Goal: Transaction & Acquisition: Obtain resource

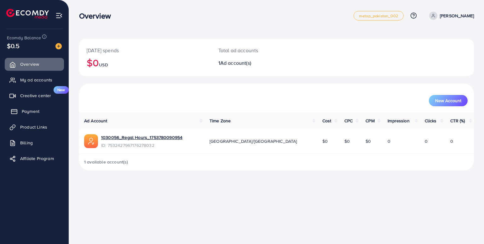
click at [40, 112] on link "Payment" at bounding box center [34, 111] width 59 height 13
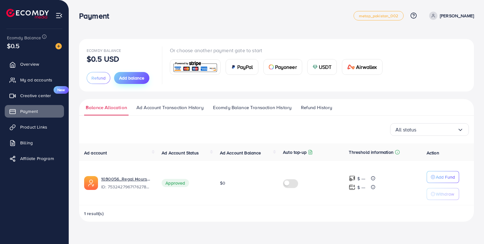
click at [140, 79] on span "Add balance" at bounding box center [131, 78] width 25 height 6
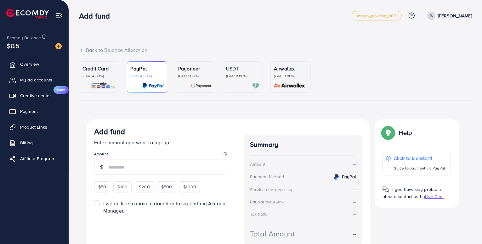
scroll to position [31, 0]
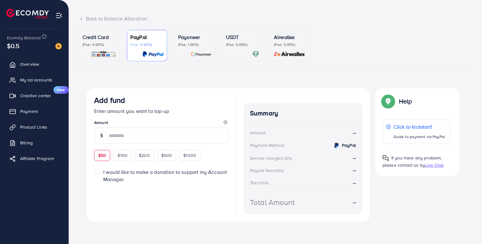
click at [104, 154] on span "$50" at bounding box center [102, 155] width 8 height 6
type input "**"
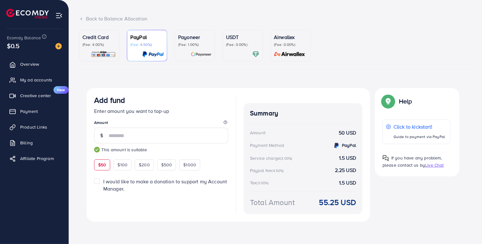
click at [103, 41] on p "Credit Card" at bounding box center [99, 37] width 33 height 8
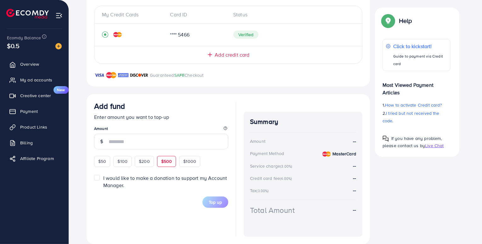
scroll to position [147, 0]
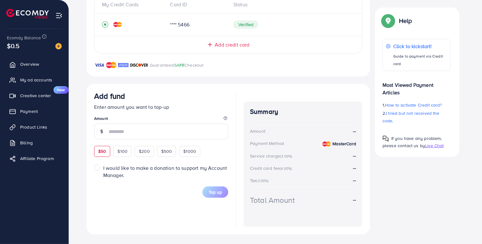
click at [108, 152] on div "$50" at bounding box center [102, 151] width 16 height 11
type input "**"
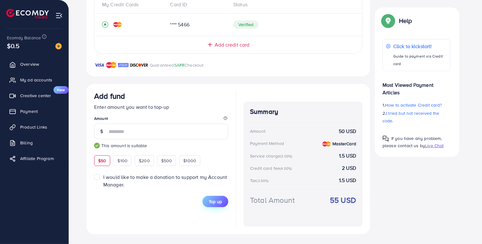
click at [218, 202] on span "Top up" at bounding box center [215, 202] width 13 height 6
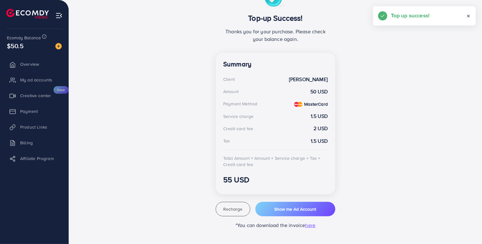
scroll to position [130, 0]
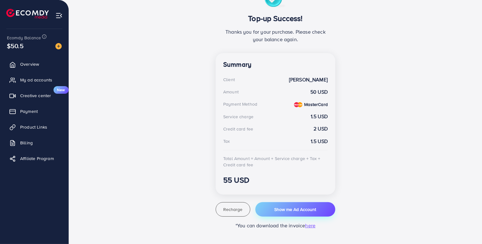
click at [283, 207] on span "Show me Ad Account" at bounding box center [295, 210] width 42 height 6
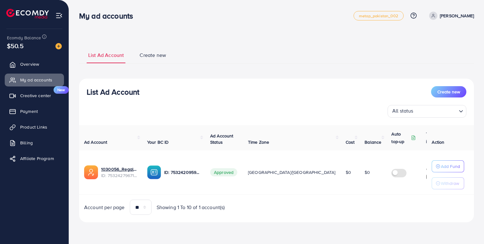
click at [391, 174] on label at bounding box center [400, 172] width 18 height 7
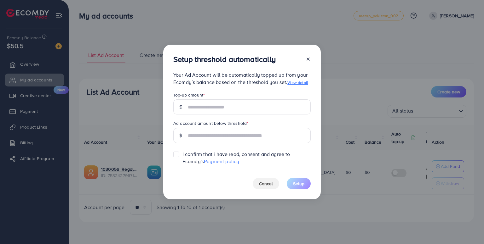
click at [307, 61] on icon at bounding box center [307, 59] width 5 height 5
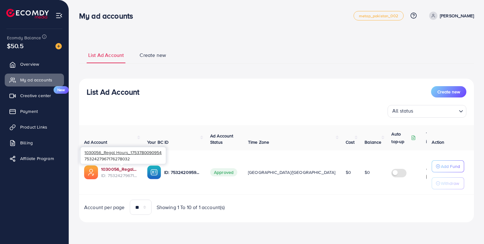
click at [113, 168] on link "1030056_Regal Hours_1753780090954" at bounding box center [119, 169] width 36 height 6
click at [32, 128] on span "Product Links" at bounding box center [35, 127] width 27 height 6
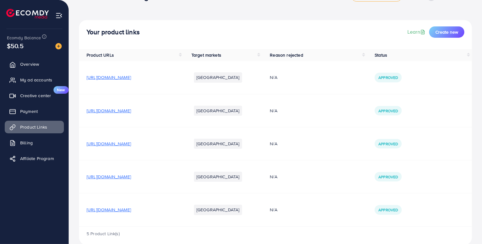
scroll to position [30, 0]
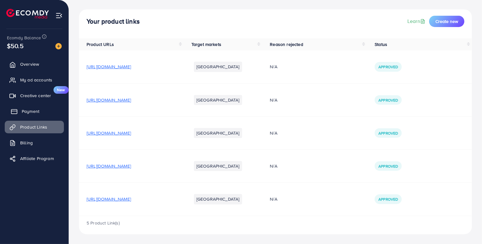
click at [39, 109] on span "Payment" at bounding box center [31, 111] width 18 height 6
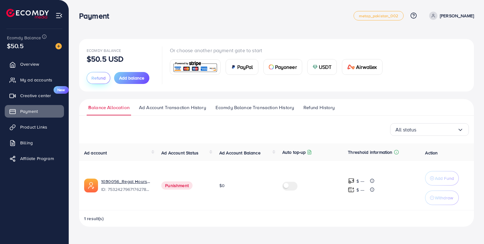
click at [93, 76] on span "Refund" at bounding box center [98, 78] width 14 height 6
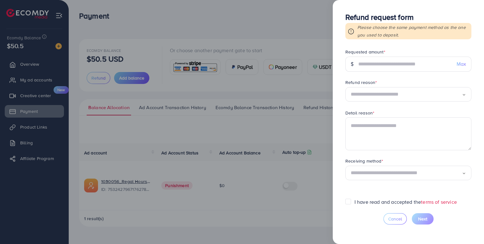
click at [462, 66] on span "Max" at bounding box center [460, 63] width 9 height 7
type input "****"
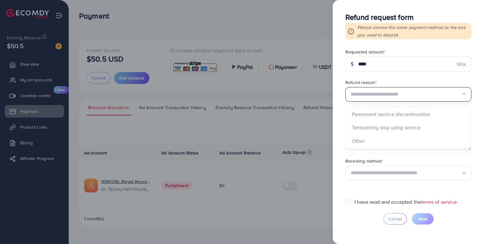
click at [434, 97] on input "Search for option" at bounding box center [405, 95] width 111 height 10
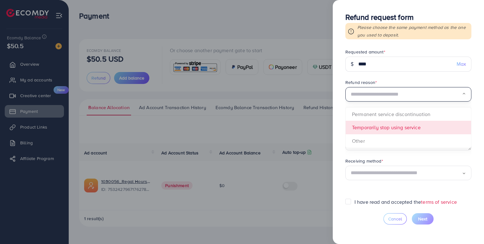
click at [415, 125] on form "Requested amount * $ **** Max Refund reason * Loading... Permanent service disc…" at bounding box center [408, 124] width 126 height 150
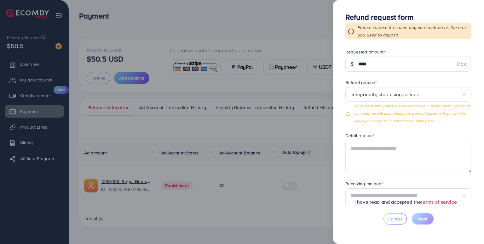
scroll to position [12, 0]
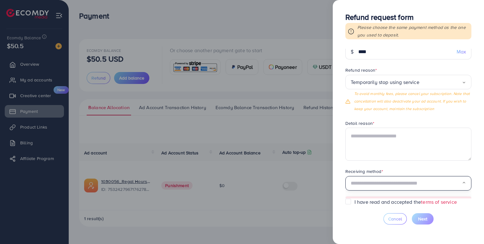
click at [414, 183] on input "Search for option" at bounding box center [405, 184] width 111 height 10
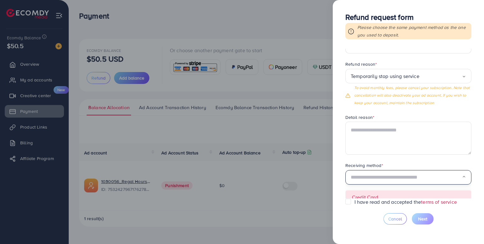
scroll to position [24, 0]
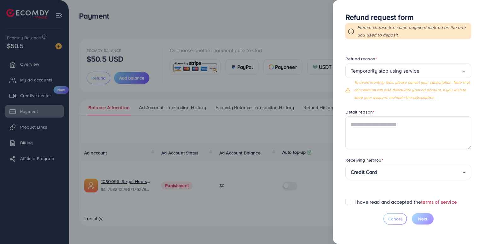
click at [392, 191] on form "Requested amount * $ **** Max Refund reason * Temporarily stop using service Lo…" at bounding box center [408, 124] width 126 height 150
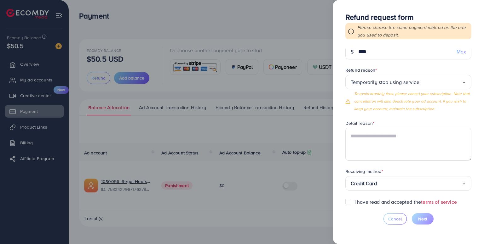
click at [354, 199] on label "I have read and accepted the terms of service" at bounding box center [405, 202] width 102 height 7
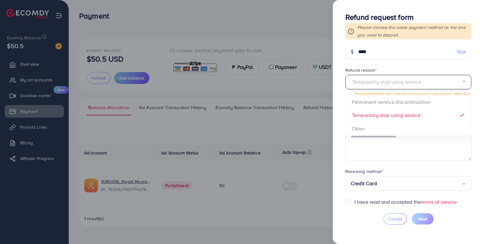
click at [446, 86] on input "Search for option" at bounding box center [405, 82] width 111 height 10
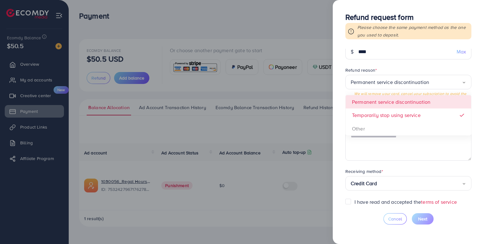
click at [407, 105] on span "Permanent service discontinuation Loading... Permanent service discontinuation …" at bounding box center [408, 94] width 126 height 38
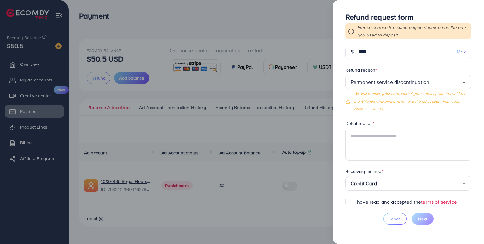
click at [433, 81] on input "Search for option" at bounding box center [445, 82] width 33 height 10
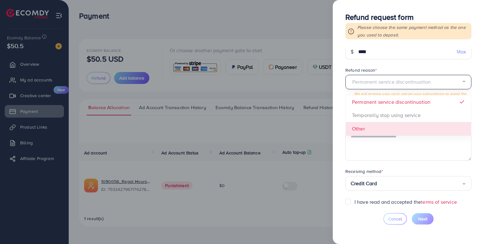
click at [405, 128] on form "Requested amount * $ **** Max Refund reason * Permanent service discontinuation…" at bounding box center [408, 124] width 126 height 150
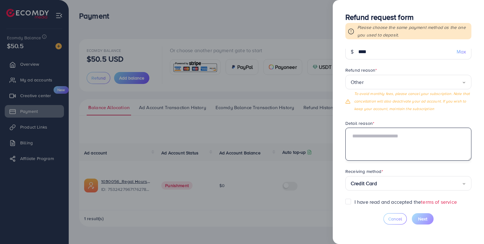
click at [389, 155] on textarea at bounding box center [408, 144] width 126 height 33
type textarea "*"
type textarea "**********"
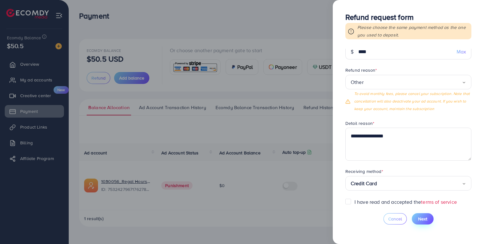
click at [424, 217] on span "Next" at bounding box center [422, 219] width 9 height 6
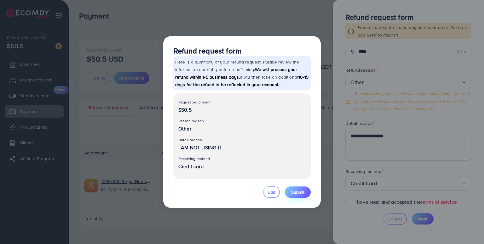
click at [297, 191] on span "Submit" at bounding box center [297, 192] width 13 height 6
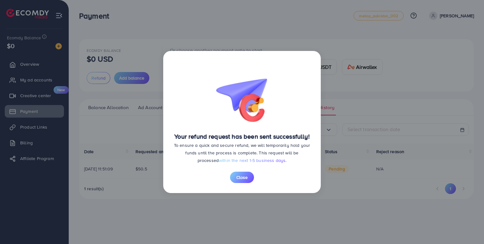
click at [257, 160] on span "within the next 1-5 business days." at bounding box center [253, 160] width 68 height 6
click at [242, 179] on span "Close" at bounding box center [241, 177] width 11 height 6
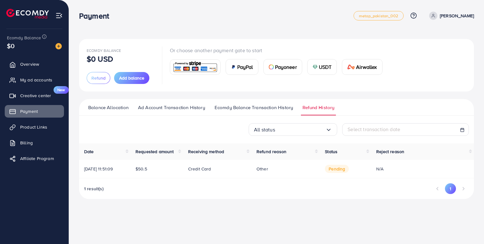
click at [343, 170] on span "pending" at bounding box center [337, 169] width 24 height 8
click at [270, 165] on td "Other" at bounding box center [285, 169] width 68 height 19
drag, startPoint x: 195, startPoint y: 165, endPoint x: 134, endPoint y: 166, distance: 61.7
click at [134, 166] on tr "[DATE] 11:51:09 $50.5 Credit card Other pending N/A" at bounding box center [276, 169] width 395 height 19
click at [288, 206] on div "Ecomdy Balance $0 USD Refund Add balance Or choose another payment gate to star…" at bounding box center [276, 104] width 415 height 209
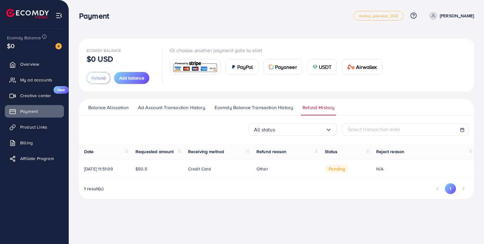
click at [461, 188] on li "Pagination" at bounding box center [463, 189] width 11 height 11
click at [450, 189] on button "1" at bounding box center [450, 189] width 11 height 11
click at [435, 189] on li "Pagination" at bounding box center [437, 189] width 11 height 11
click at [272, 104] on span "Ecomdy Balance Transaction History" at bounding box center [253, 107] width 78 height 7
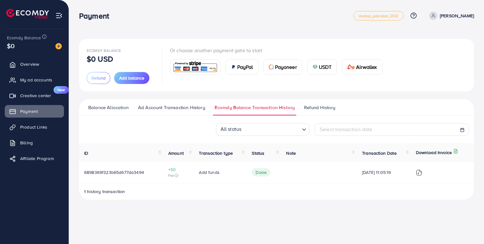
click at [162, 110] on span "Ad Account Transaction History" at bounding box center [171, 107] width 67 height 7
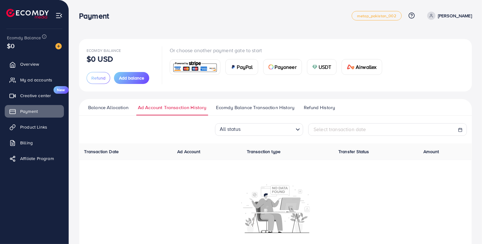
click at [110, 107] on span "Balance Allocation" at bounding box center [108, 107] width 40 height 7
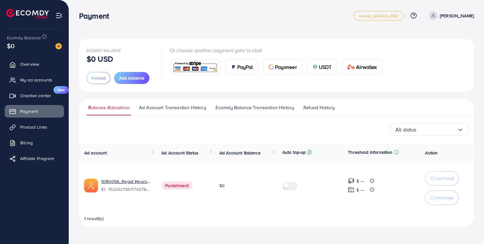
click at [181, 187] on span "Punishment" at bounding box center [176, 186] width 31 height 8
click at [183, 187] on span "Punishment" at bounding box center [176, 186] width 31 height 8
click at [309, 106] on span "Refund History" at bounding box center [318, 107] width 31 height 7
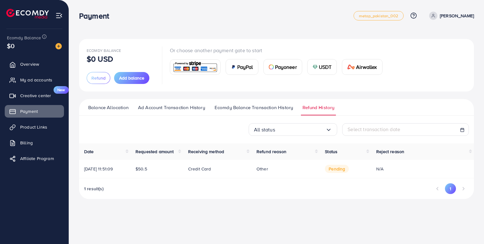
drag, startPoint x: 345, startPoint y: 172, endPoint x: 255, endPoint y: 177, distance: 89.9
click at [255, 177] on tr "[DATE] 11:51:09 $50.5 Credit card Other pending N/A" at bounding box center [276, 169] width 395 height 19
drag, startPoint x: 258, startPoint y: 171, endPoint x: 305, endPoint y: 175, distance: 46.5
click at [305, 175] on td "Other" at bounding box center [285, 169] width 68 height 19
click at [332, 186] on div "1 result(s) 1" at bounding box center [276, 192] width 395 height 16
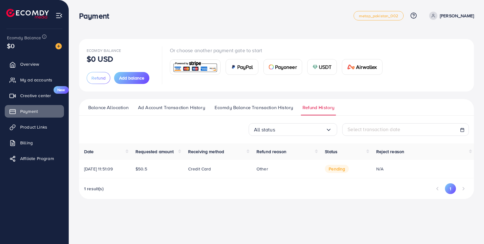
click at [343, 194] on div "1 result(s) 1" at bounding box center [276, 192] width 395 height 16
drag, startPoint x: 343, startPoint y: 194, endPoint x: 349, endPoint y: 196, distance: 6.8
click at [346, 194] on div "1 result(s) 1" at bounding box center [276, 192] width 395 height 16
drag, startPoint x: 362, startPoint y: 174, endPoint x: 339, endPoint y: 172, distance: 23.7
click at [361, 173] on td "pending" at bounding box center [345, 169] width 51 height 19
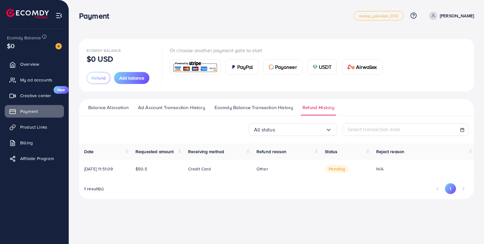
click at [339, 172] on span "pending" at bounding box center [337, 169] width 24 height 8
click at [335, 199] on div "Ecomdy Balance $0 USD Refund Add balance Or choose another payment gate to star…" at bounding box center [276, 104] width 415 height 209
